Goal: Check status: Check status

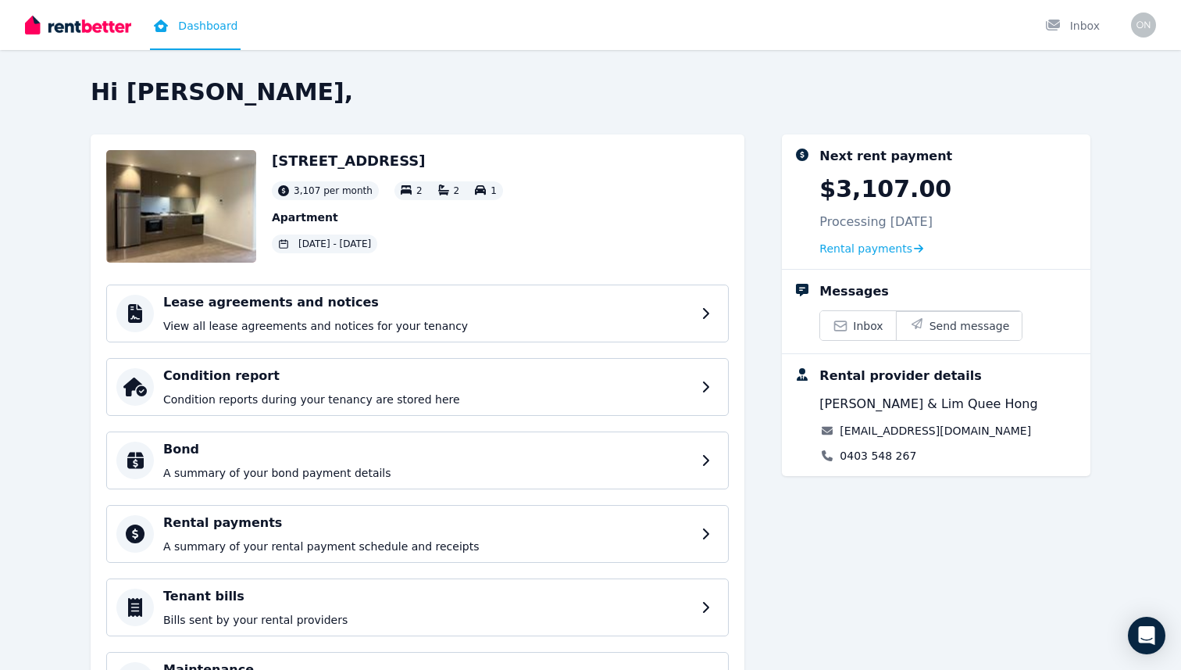
scroll to position [99, 0]
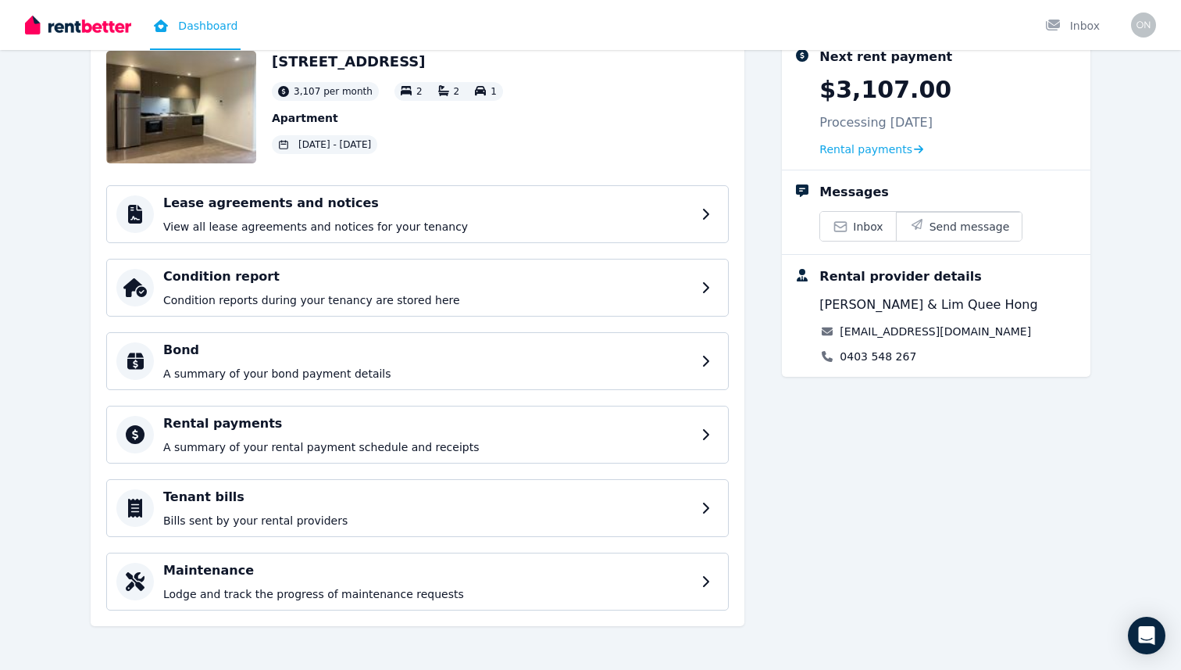
click at [356, 142] on span "[DATE] - [DATE]" at bounding box center [334, 144] width 73 height 13
click at [903, 158] on div "Next rent payment $3,107.00 Processing [DATE] Rental payments" at bounding box center [936, 102] width 309 height 134
click at [896, 145] on span "Rental payments" at bounding box center [866, 149] width 93 height 16
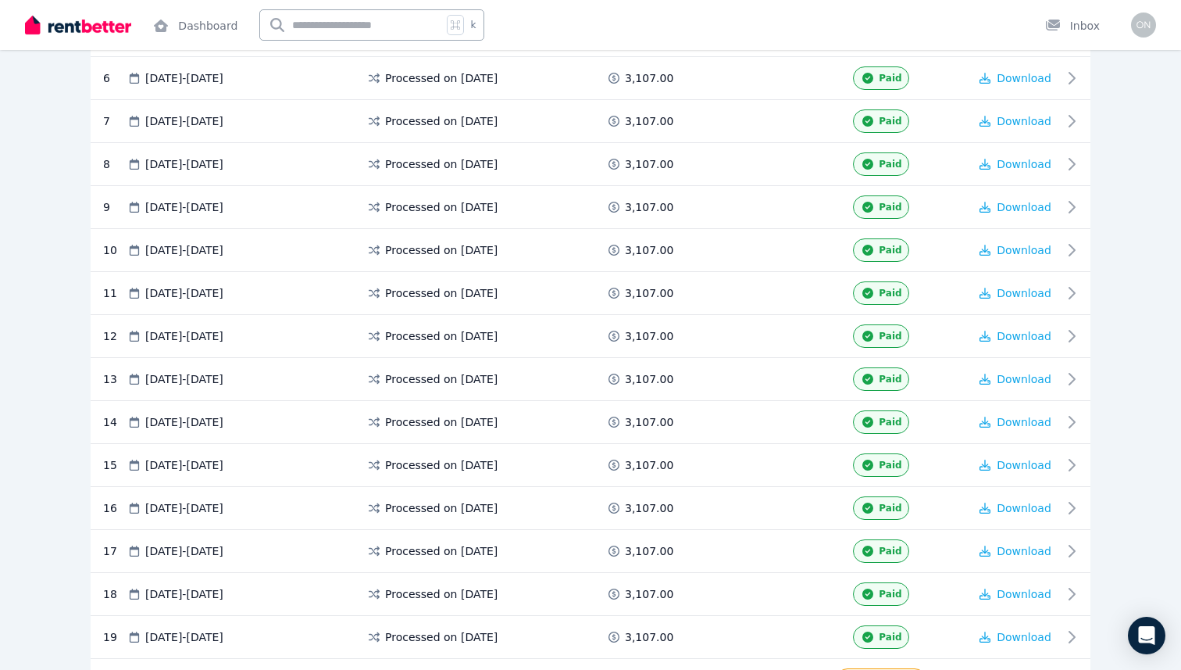
scroll to position [863, 0]
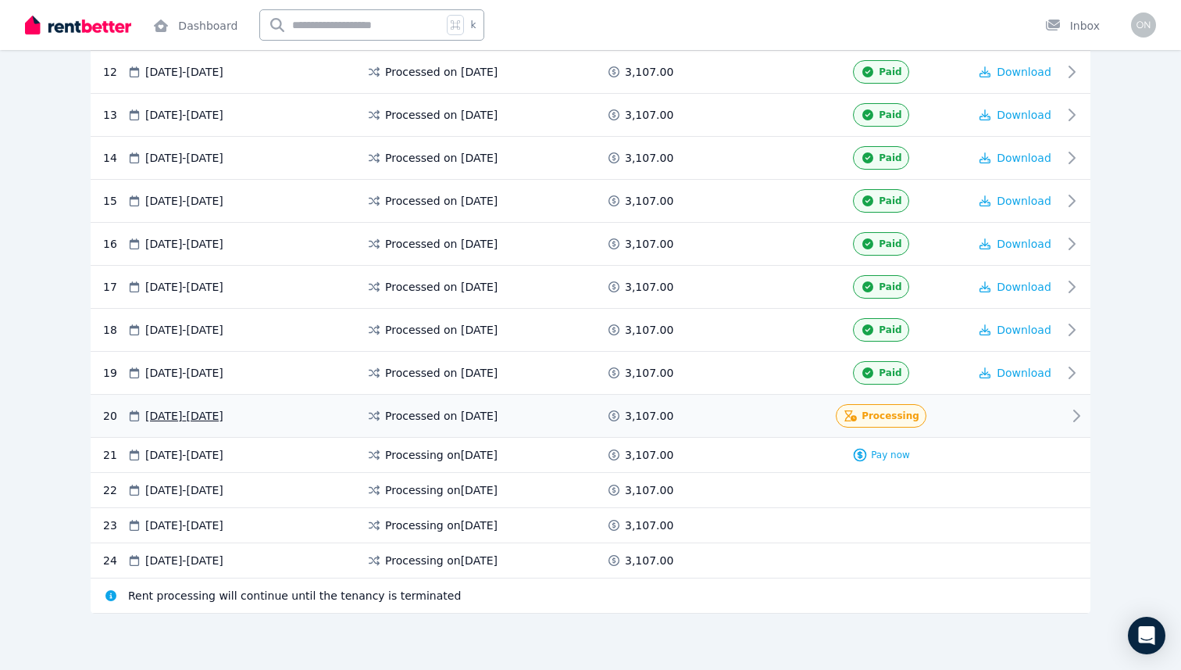
click at [902, 420] on span "Processing" at bounding box center [891, 415] width 58 height 13
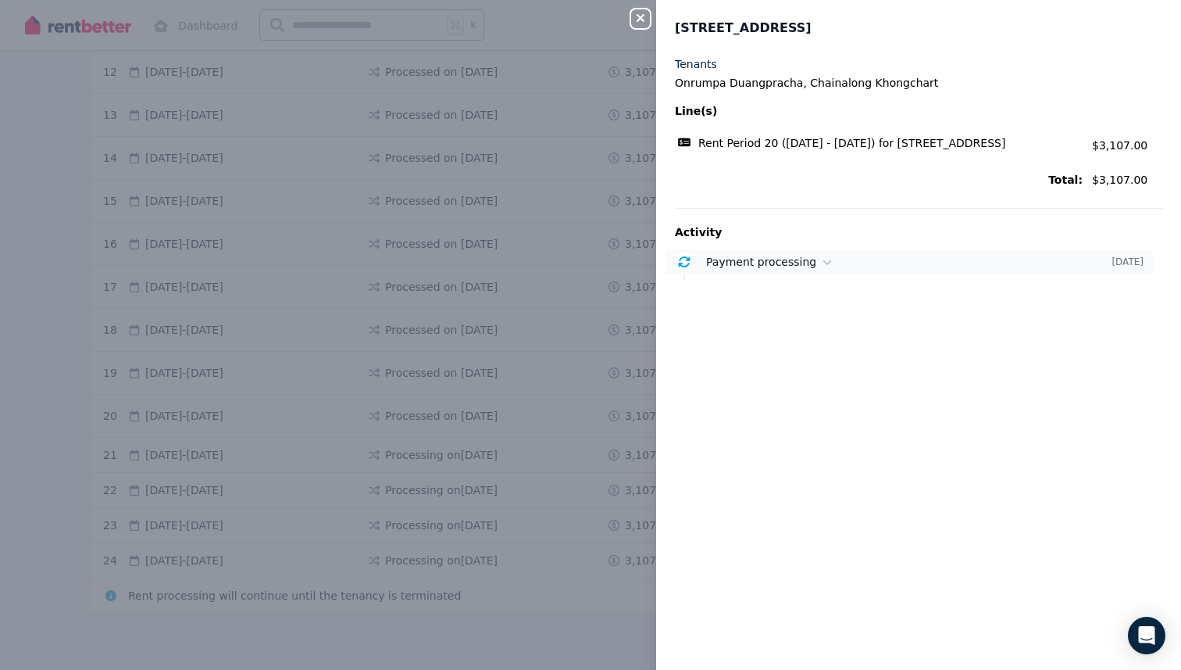
click at [701, 266] on div "Payment processing [DATE]" at bounding box center [910, 261] width 488 height 25
click at [641, 16] on icon "button" at bounding box center [640, 18] width 19 height 13
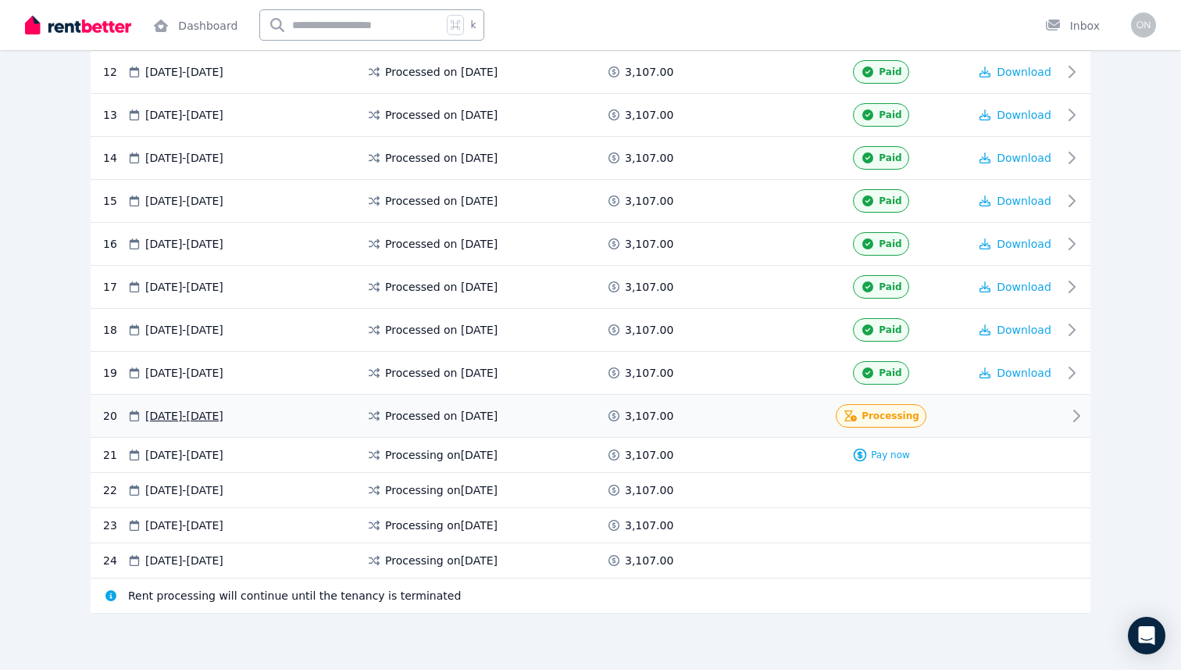
click at [633, 411] on span "3,107.00" at bounding box center [649, 416] width 48 height 16
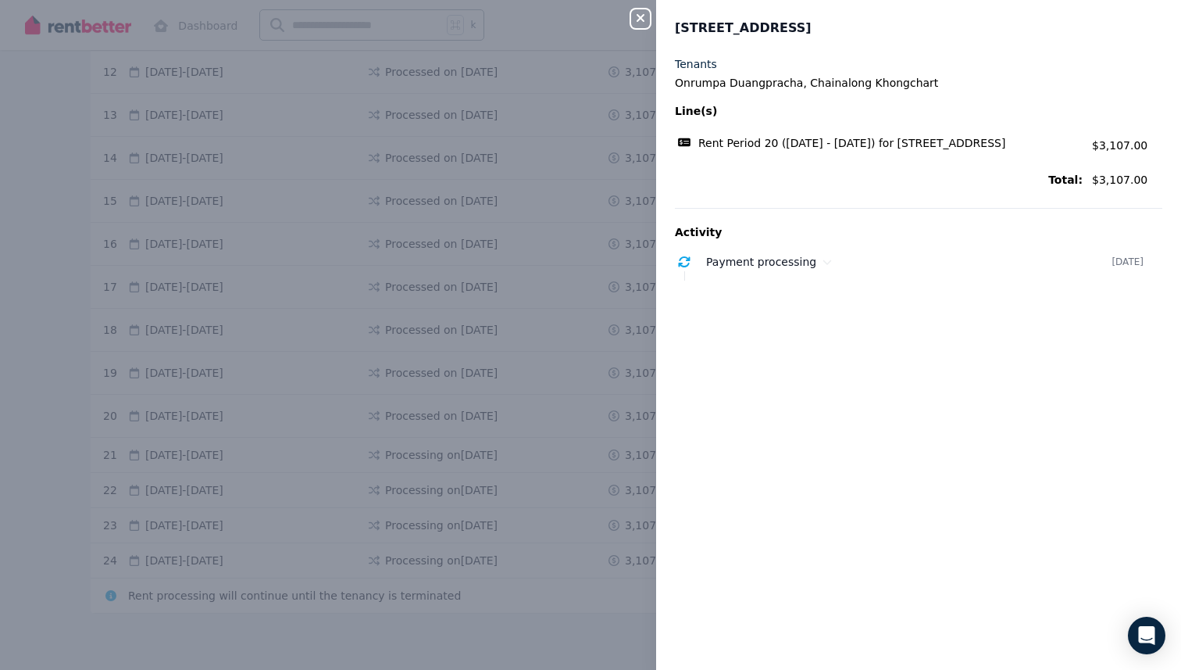
click at [774, 151] on span "Rent Period 20 ([DATE] - [DATE]) for [STREET_ADDRESS]" at bounding box center [852, 143] width 307 height 16
click at [638, 16] on icon "button" at bounding box center [641, 18] width 8 height 8
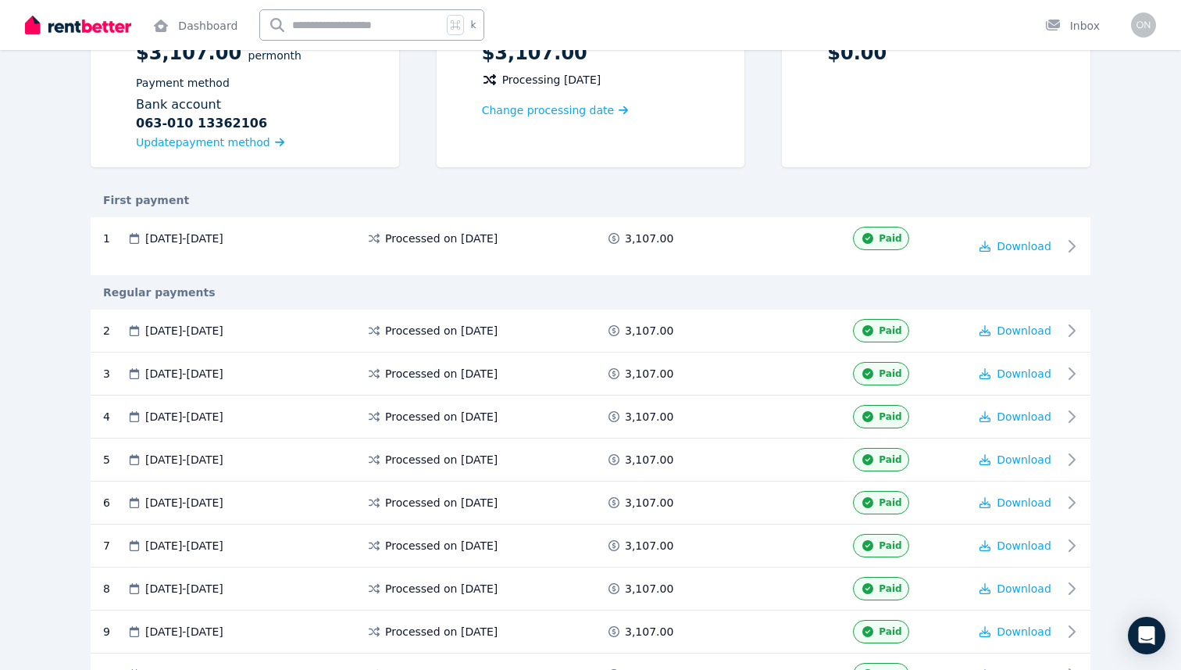
scroll to position [0, 0]
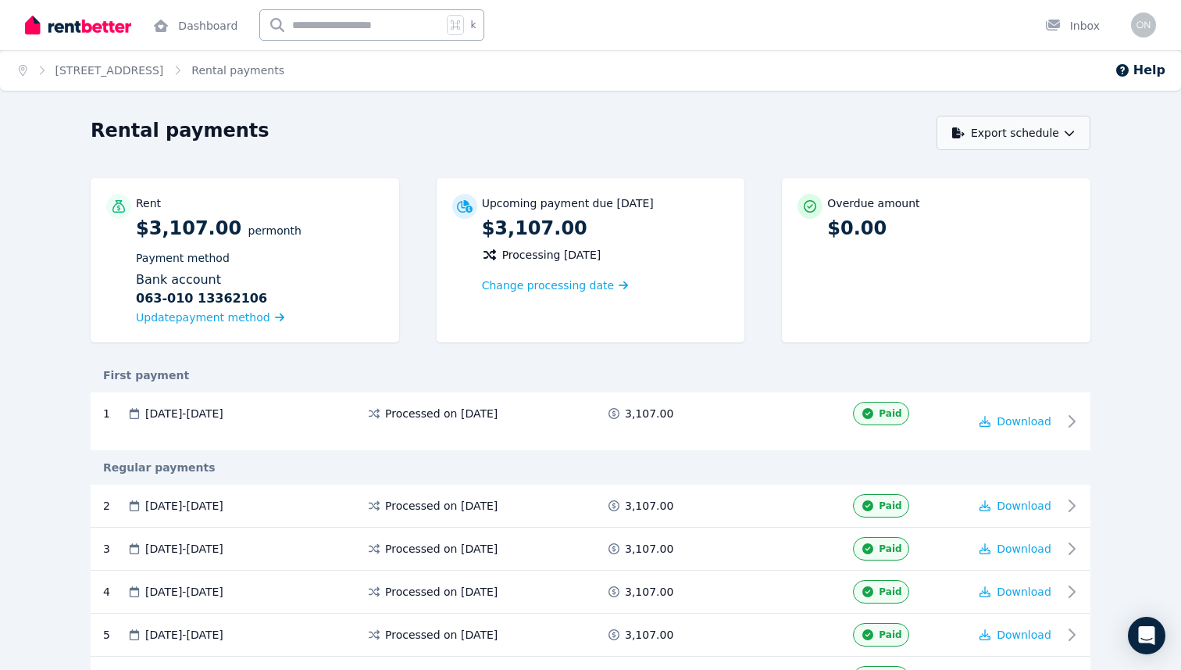
click at [1064, 142] on button "Export schedule" at bounding box center [1014, 133] width 154 height 34
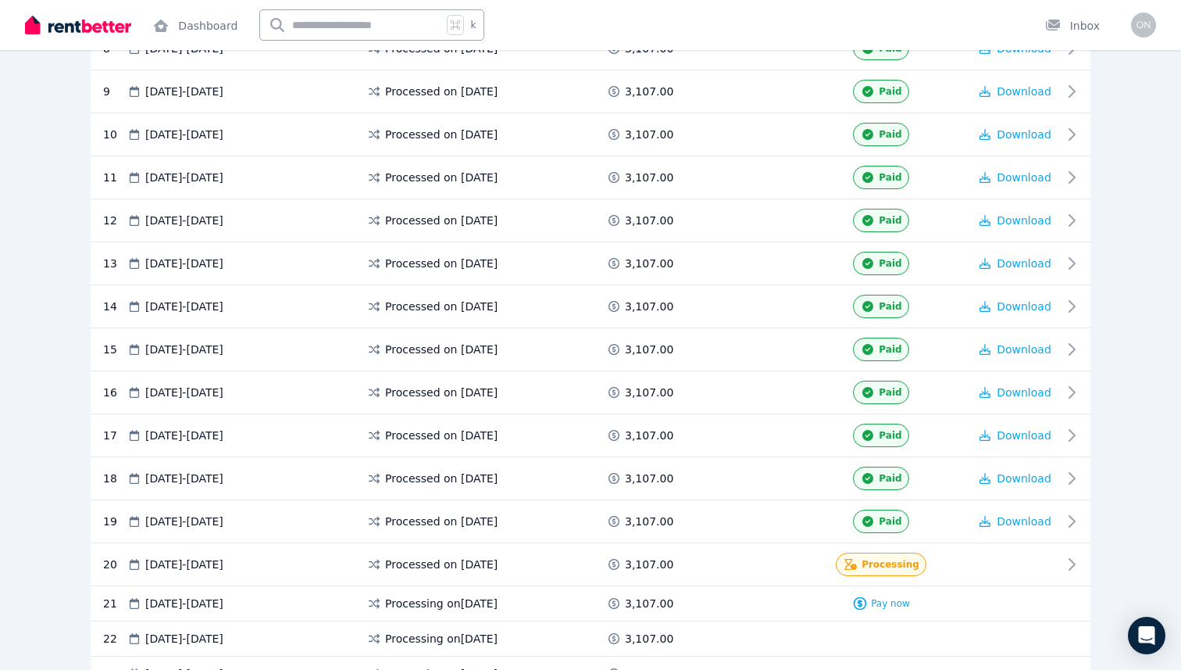
scroll to position [863, 0]
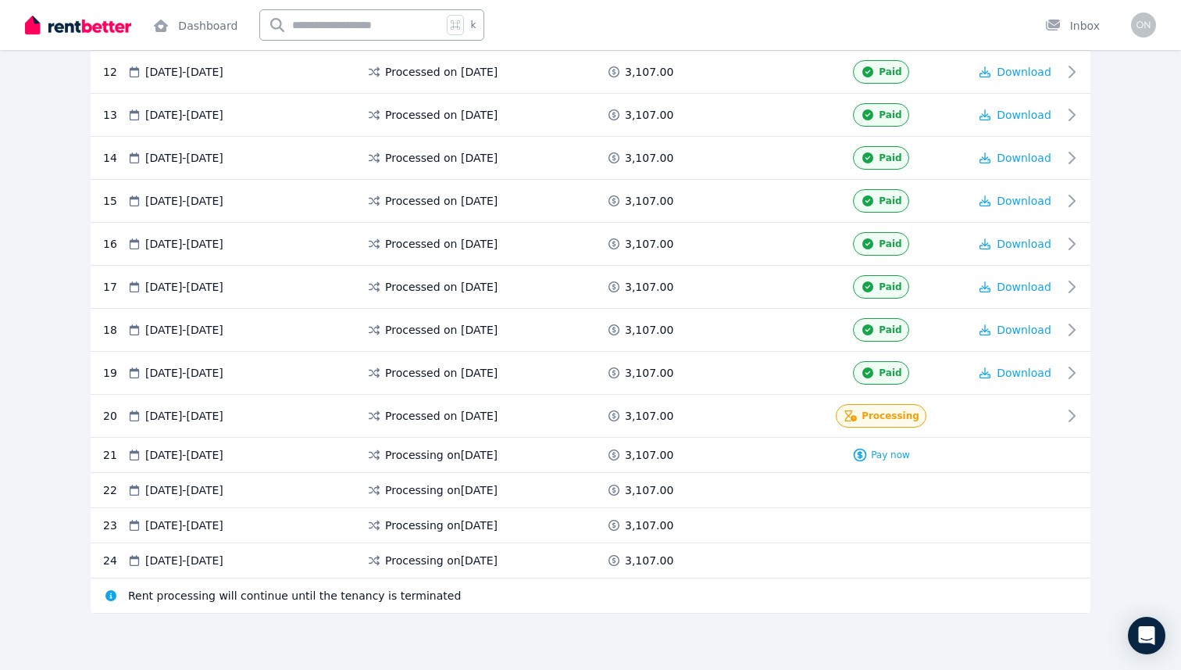
click at [128, 20] on img at bounding box center [78, 24] width 106 height 23
